Goal: Task Accomplishment & Management: Complete application form

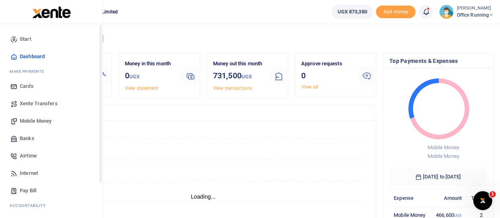
scroll to position [6, 6]
click at [46, 124] on span "Mobile Money" at bounding box center [36, 121] width 32 height 8
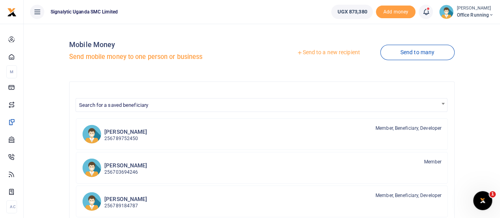
click at [330, 53] on link "Send to a new recipient" at bounding box center [328, 52] width 103 height 14
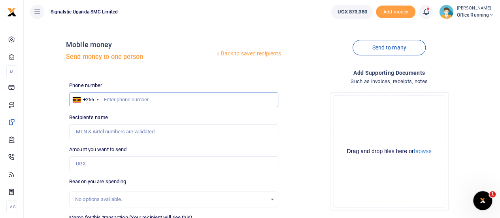
click at [160, 96] on input "text" at bounding box center [173, 99] width 209 height 15
paste input "774859138"
type input "774859138"
type input "[PERSON_NAME] [PERSON_NAME]"
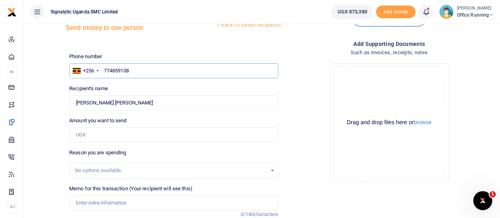
scroll to position [40, 0]
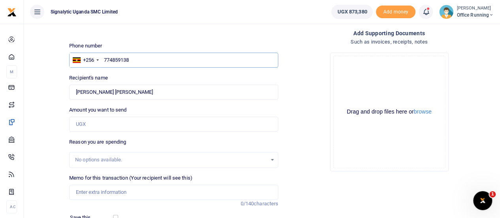
type input "774859138"
click at [98, 117] on input "Amount you want to send" at bounding box center [173, 124] width 209 height 15
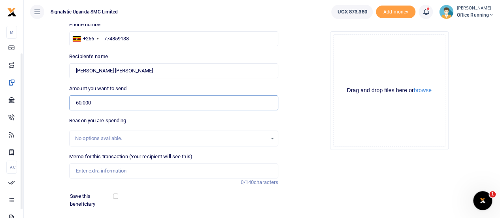
scroll to position [79, 0]
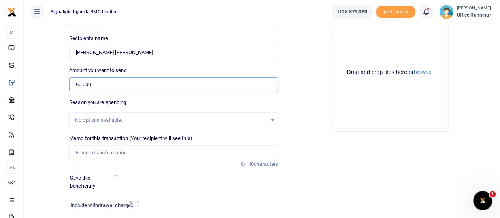
type input "60,000"
drag, startPoint x: 302, startPoint y: 128, endPoint x: 284, endPoint y: 134, distance: 19.5
click at [303, 128] on div "Drop your files here Drag and drop files here or browse Powered by Uppy" at bounding box center [388, 72] width 209 height 131
click at [108, 154] on input "Memo for this transaction (Your recipient will see this)" at bounding box center [173, 152] width 209 height 15
click at [129, 147] on input "Memo for this transaction (Your recipient will see this)" at bounding box center [173, 152] width 209 height 15
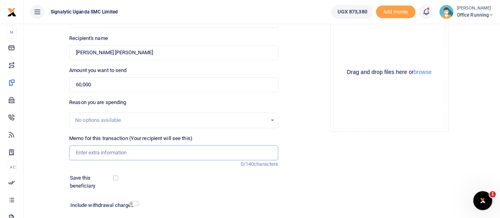
paste input "REQSN00080"
type input "REQSN00080 GEN"
click at [342, 159] on div "Add supporting Documents Such as invoices, receipts, notes Drop your files here…" at bounding box center [388, 116] width 215 height 255
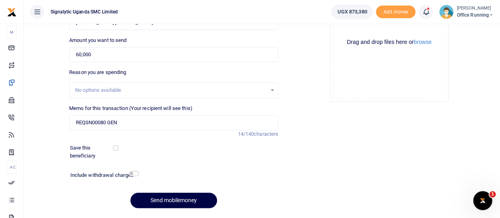
scroll to position [119, 0]
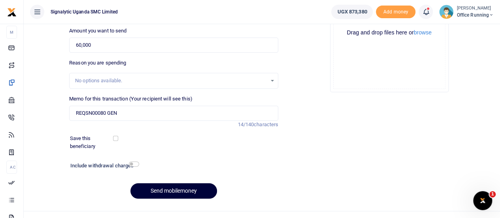
click at [193, 188] on button "Send mobilemoney" at bounding box center [173, 190] width 87 height 15
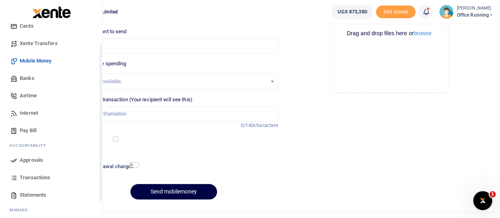
scroll to position [81, 0]
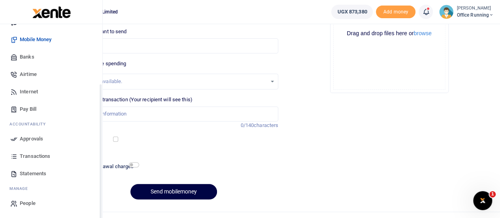
click at [32, 138] on span "Approvals" at bounding box center [31, 139] width 23 height 8
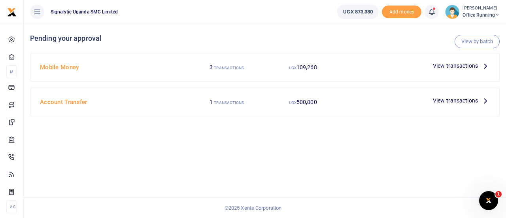
click at [442, 68] on span "View transactions" at bounding box center [455, 65] width 45 height 9
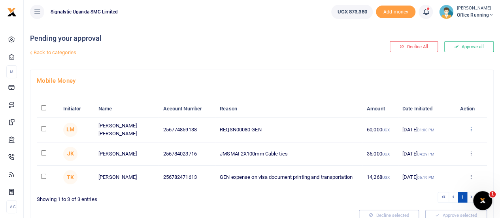
click at [469, 127] on icon at bounding box center [470, 129] width 5 height 6
click at [450, 141] on link "Approve" at bounding box center [441, 141] width 62 height 11
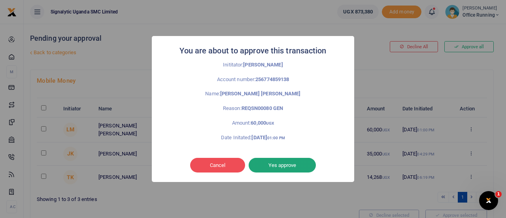
click at [295, 166] on button "Yes approve" at bounding box center [281, 165] width 67 height 15
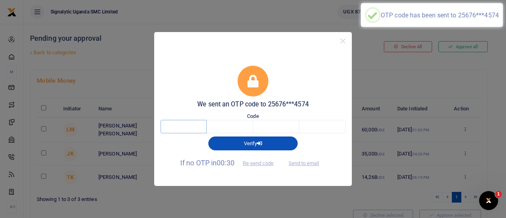
click at [179, 132] on input "text" at bounding box center [183, 126] width 46 height 13
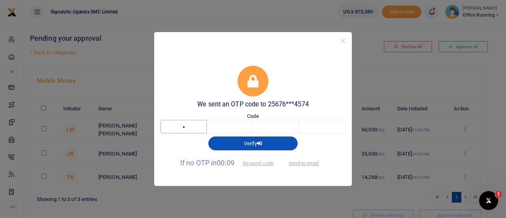
type input "9"
type input "0"
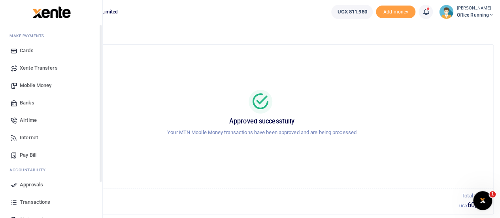
scroll to position [81, 0]
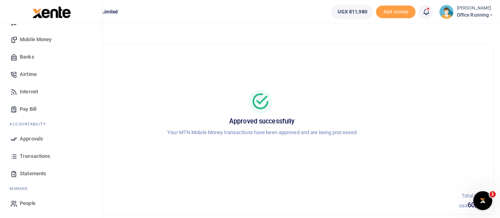
click at [35, 158] on span "Transactions" at bounding box center [35, 156] width 30 height 8
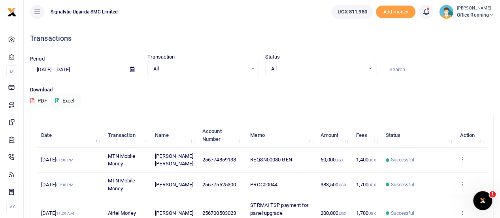
click at [464, 155] on td "View details Send again" at bounding box center [471, 159] width 32 height 24
click at [463, 158] on icon at bounding box center [461, 159] width 5 height 6
click at [443, 173] on link "View details" at bounding box center [433, 172] width 62 height 11
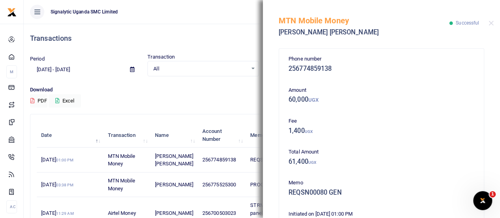
click at [239, 15] on ul "Signalytic Uganda SMC Limited" at bounding box center [174, 12] width 301 height 24
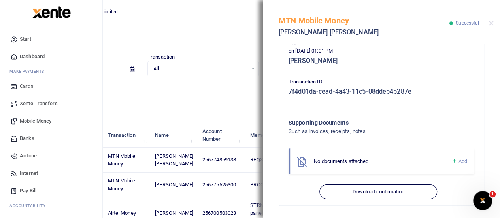
click at [41, 120] on span "Mobile Money" at bounding box center [36, 121] width 32 height 8
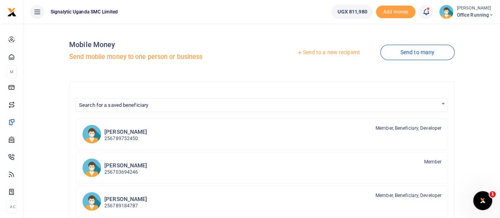
click at [330, 52] on link "Send to a new recipient" at bounding box center [328, 52] width 103 height 14
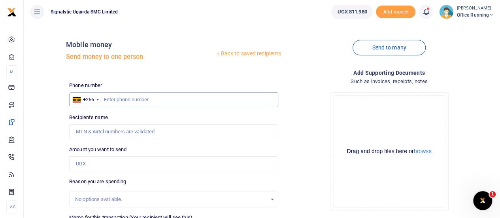
click at [130, 99] on input "text" at bounding box center [173, 99] width 209 height 15
paste input "774629947"
type input "774629947"
type input "Abdelgani Ahmed"
type input "774629947"
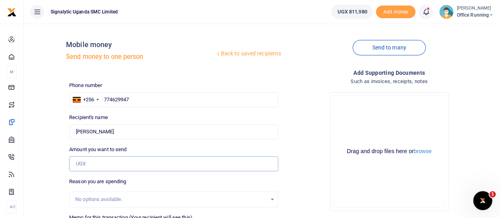
click at [128, 158] on input "Amount you want to send" at bounding box center [173, 163] width 209 height 15
type input "40,000"
click at [47, 124] on div "Back to saved recipients Mobile money Send money to one person Send to many Pho…" at bounding box center [262, 176] width 470 height 293
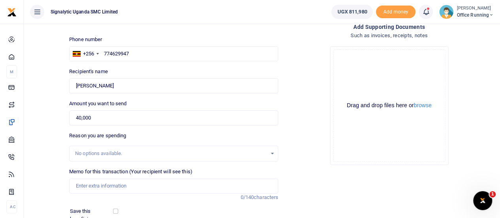
scroll to position [79, 0]
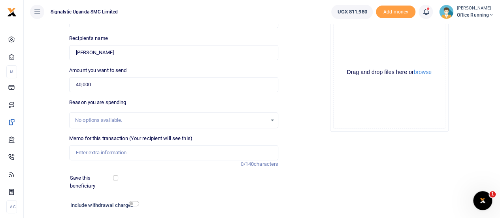
click at [145, 124] on div "No options available." at bounding box center [173, 120] width 209 height 16
click at [147, 122] on div "No options available." at bounding box center [171, 120] width 192 height 8
click at [108, 151] on input "Memo for this transaction (Your recipient will see this)" at bounding box center [173, 152] width 209 height 15
paste input "REQSN00081"
click at [48, 146] on div "Back to saved recipients Mobile money Send money to one person Send to many Pho…" at bounding box center [262, 97] width 470 height 293
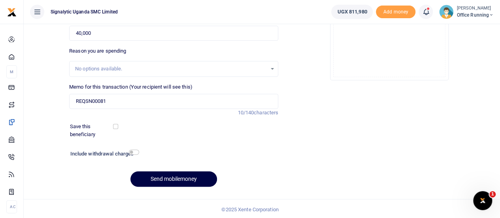
scroll to position [131, 0]
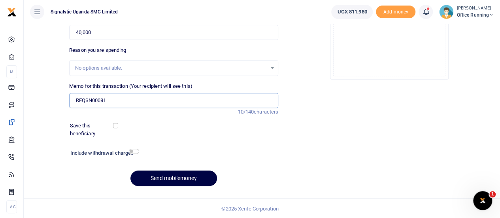
click at [138, 100] on input "REQSN00081" at bounding box center [173, 100] width 209 height 15
type input "REQSN00081 GEN"
click at [182, 176] on button "Send mobilemoney" at bounding box center [173, 177] width 87 height 15
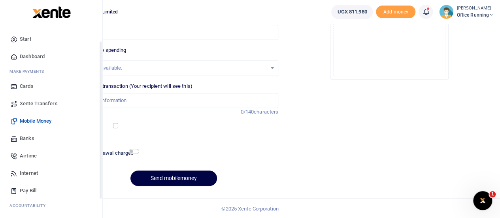
scroll to position [81, 0]
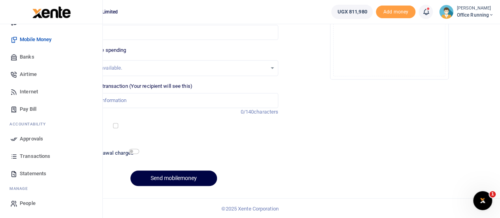
click at [40, 136] on span "Approvals" at bounding box center [31, 139] width 23 height 8
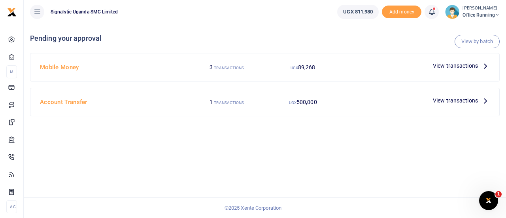
click at [453, 67] on span "View transactions" at bounding box center [455, 65] width 45 height 9
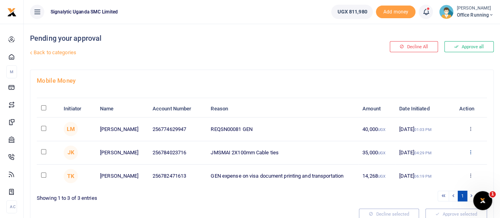
click at [468, 151] on icon at bounding box center [469, 152] width 5 height 6
click at [431, 182] on link "Decline" at bounding box center [441, 182] width 62 height 11
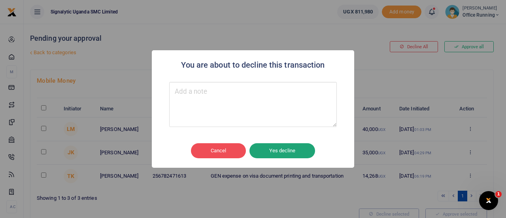
click at [288, 149] on button "Yes decline" at bounding box center [282, 150] width 66 height 15
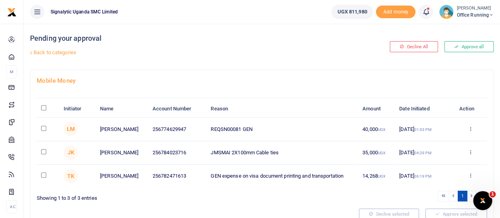
click at [470, 175] on icon at bounding box center [469, 175] width 5 height 6
click at [436, 142] on link "Decline" at bounding box center [441, 146] width 62 height 11
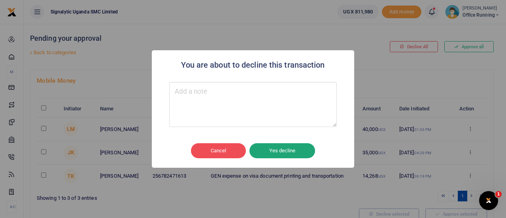
drag, startPoint x: 283, startPoint y: 147, endPoint x: 356, endPoint y: 151, distance: 73.2
click at [283, 147] on button "Yes decline" at bounding box center [282, 150] width 66 height 15
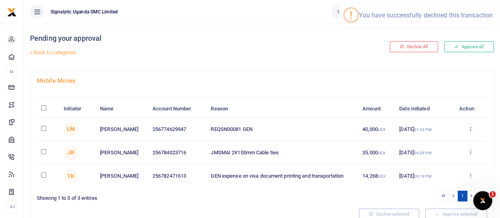
click at [467, 126] on icon at bounding box center [469, 129] width 5 height 6
click at [446, 143] on link "Approve" at bounding box center [441, 141] width 62 height 11
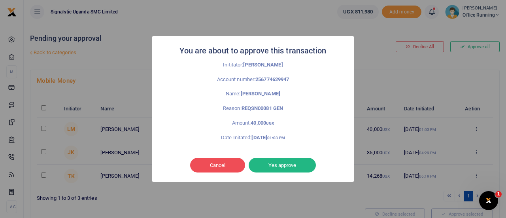
click at [295, 164] on button "Yes approve" at bounding box center [281, 165] width 67 height 15
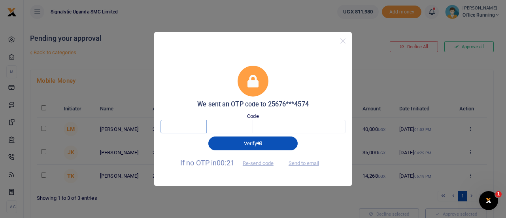
click at [190, 124] on input "text" at bounding box center [183, 126] width 46 height 13
type input "1"
type input "5"
type input "2"
type input "1"
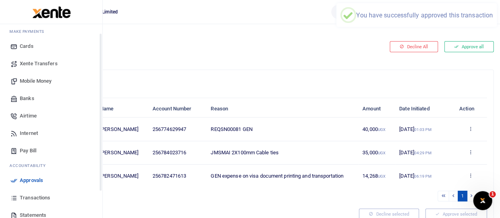
scroll to position [81, 0]
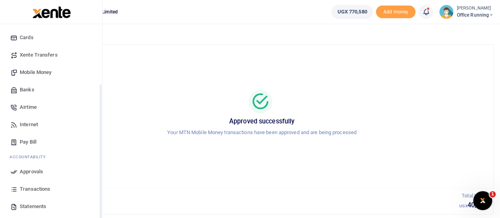
scroll to position [81, 0]
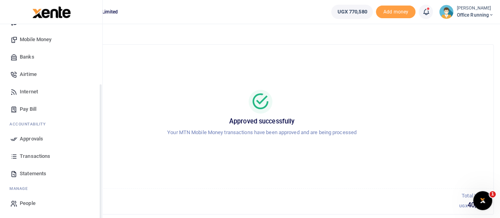
click at [39, 137] on span "Approvals" at bounding box center [31, 139] width 23 height 8
click at [38, 156] on span "Transactions" at bounding box center [35, 156] width 30 height 8
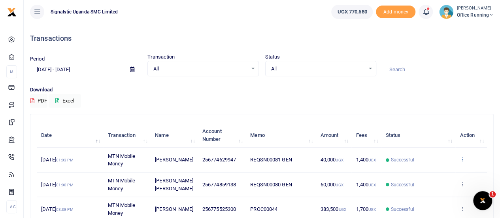
click at [461, 161] on icon at bounding box center [461, 159] width 5 height 6
click at [440, 172] on link "View details" at bounding box center [433, 172] width 62 height 11
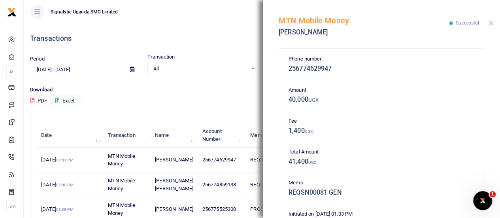
click at [492, 23] on button "Close" at bounding box center [490, 23] width 5 height 5
